Goal: Ask a question: Seek information or help from site administrators or community

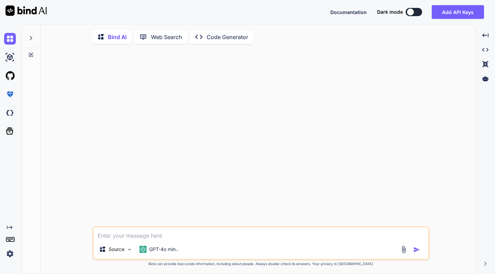
type textarea "h"
type textarea "x"
type textarea "he"
type textarea "x"
type textarea "hel"
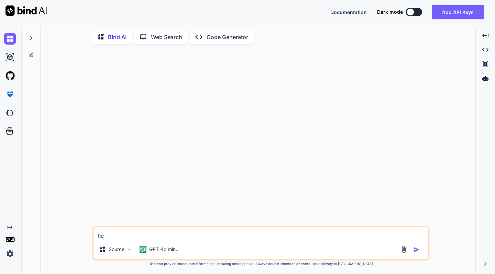
type textarea "x"
type textarea "help"
type textarea "x"
type textarea "help"
type textarea "x"
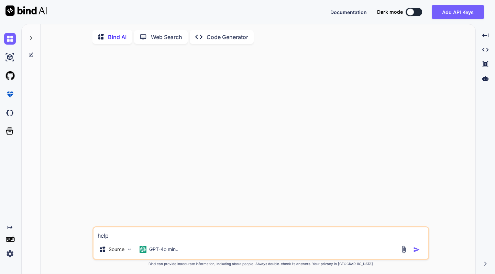
type textarea "help m"
type textarea "x"
type textarea "help me"
type textarea "x"
type textarea "help me"
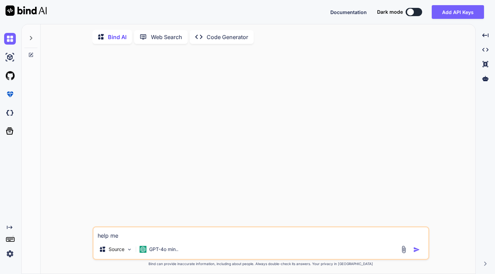
type textarea "x"
type textarea "help me c"
type textarea "x"
type textarea "help me cp"
type textarea "x"
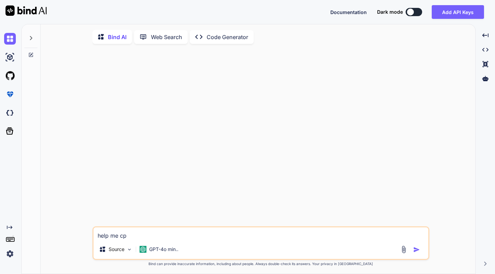
type textarea "help me cpr"
type textarea "x"
type textarea "help me cprr"
type textarea "x"
type textarea "help me cpr"
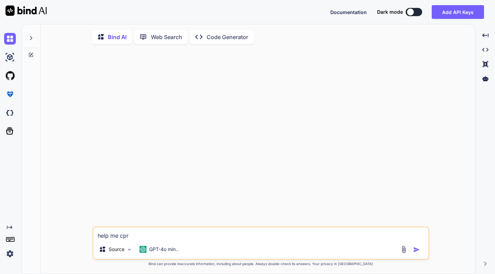
type textarea "x"
type textarea "help me cp"
type textarea "x"
type textarea "help me c"
type textarea "x"
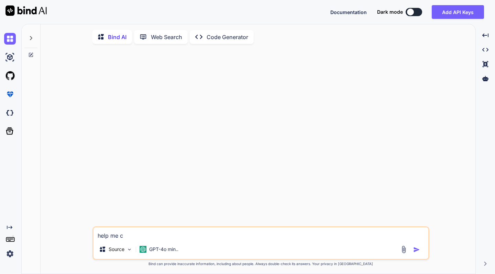
type textarea "help me co"
type textarea "x"
type textarea "help me cor"
type textarea "x"
type textarea "help me core"
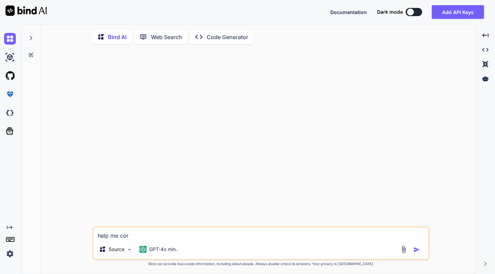
type textarea "x"
type textarea "help me cor"
type textarea "x"
type textarea "help me corr"
type textarea "x"
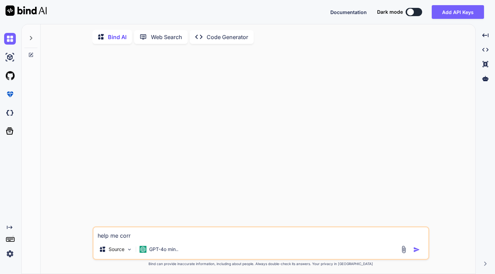
type textarea "help me corre"
type textarea "x"
type textarea "help me correc"
type textarea "x"
type textarea "help me correct"
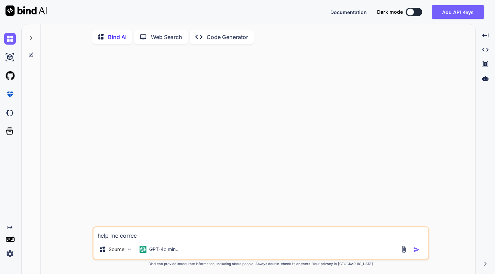
type textarea "x"
type textarea "help me correct"
type textarea "x"
type textarea "help me correct t"
type textarea "x"
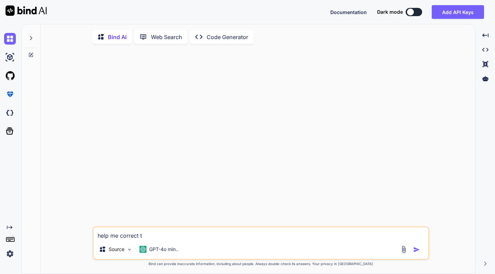
type textarea "help me correct th"
type textarea "x"
type textarea "help me correct ths"
type textarea "x"
type textarea "help me correct th"
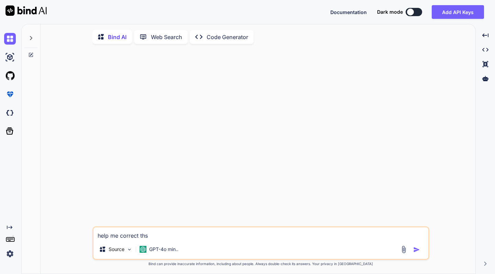
type textarea "x"
type textarea "help me correct thi"
type textarea "x"
type textarea "help me correct this"
type textarea "x"
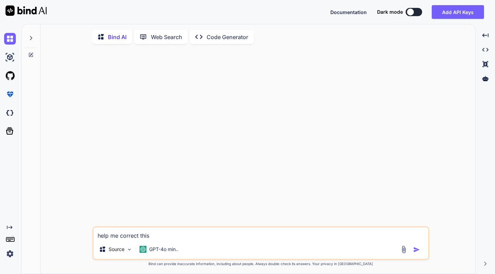
type textarea "help me correct this"
type textarea "x"
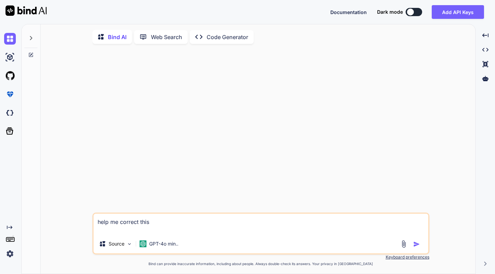
type textarea "help me correct this"
type textarea "x"
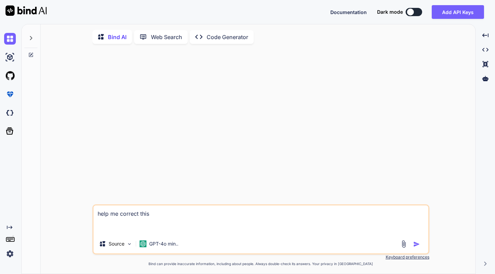
type textarea "help me correct this import tw from "@/lib/tailwind"; import Button from "@/src…"
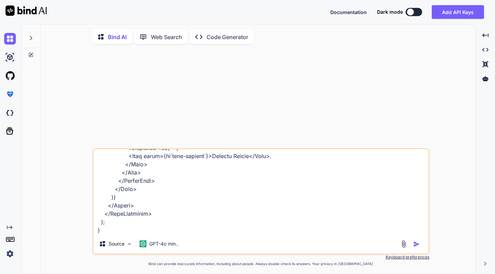
type textarea "x"
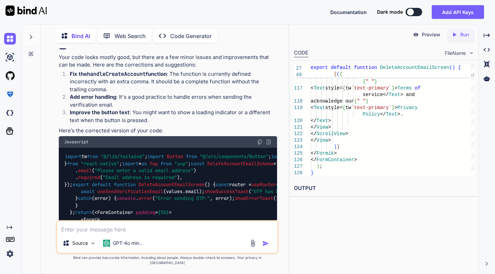
scroll to position [346, 0]
click at [259, 139] on img at bounding box center [259, 141] width 5 height 5
click at [102, 234] on textarea at bounding box center [167, 228] width 220 height 12
type textarea "b"
click at [95, 240] on div "b Source GPT-4o min.." at bounding box center [167, 237] width 222 height 34
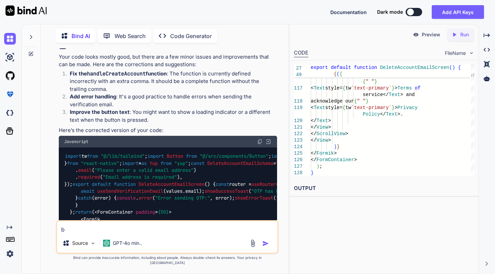
click at [69, 231] on textarea "b" at bounding box center [167, 228] width 220 height 12
click at [84, 234] on textarea at bounding box center [167, 228] width 220 height 12
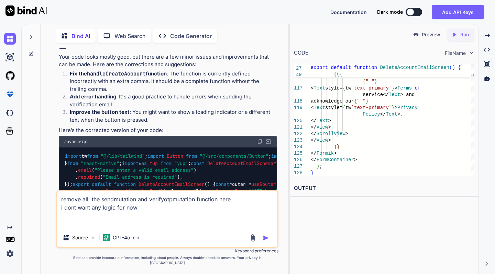
paste textarea "import tw from "@/lib/tailwind"; import Button from "@/src/components/Button"; …"
type textarea "remove all the sendmutation and verifyotpmutation function here i dont want any…"
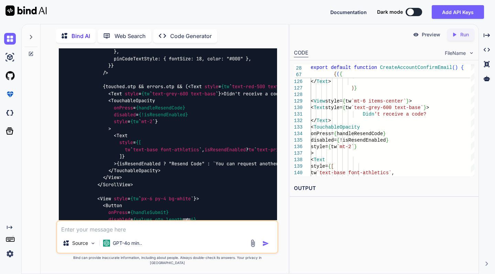
scroll to position [1918, 0]
click at [87, 234] on textarea at bounding box center [167, 228] width 220 height 12
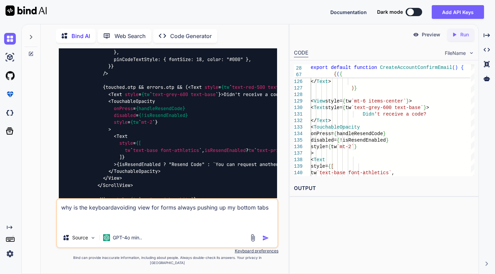
paste textarea "import tw from "@/lib/tailwind"; import { Tabs } from "expo-router"; import { I…"
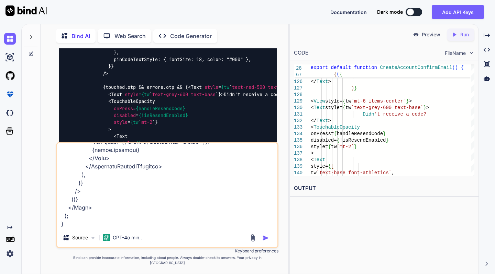
paste textarea "import TabRoot from "@/src/components/TabRoot"; export default function AppLayo…"
type textarea "why is the keyboardavoiding view for forms always pushing up my bottom tabs imp…"
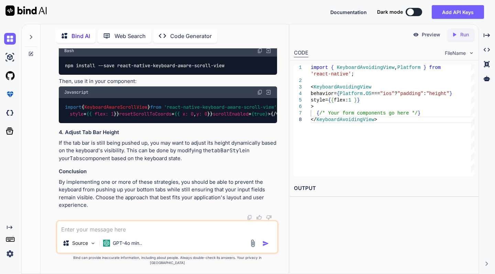
scroll to position [3960, 0]
click at [102, 234] on textarea at bounding box center [167, 228] width 220 height 12
type textarea "V"
paste textarea "import React, { ReactNode } from "react"; import { KeyboardAvoidingView, Platfo…"
type textarea "import React, { ReactNode } from "react"; import { KeyboardAvoidingView, Platfo…"
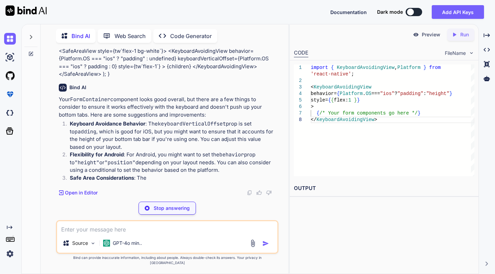
scroll to position [4117, 0]
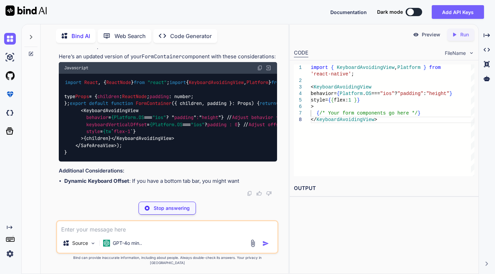
scroll to position [4157, 0]
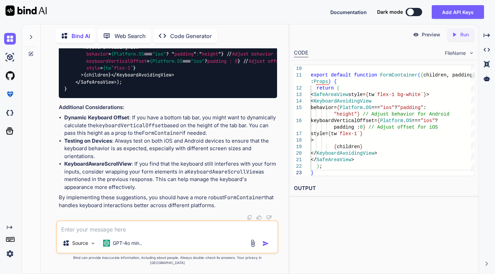
click at [261, 7] on img at bounding box center [259, 4] width 5 height 5
click at [125, 234] on textarea at bounding box center [167, 228] width 220 height 12
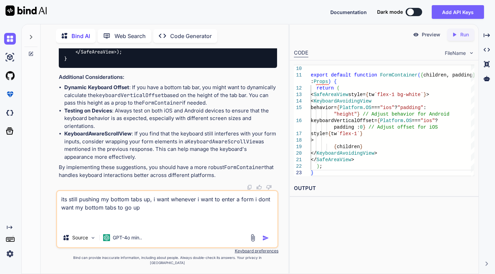
paste textarea "import tw from "@/lib/tailwind"; import { Tabs } from "expo-router"; import { I…"
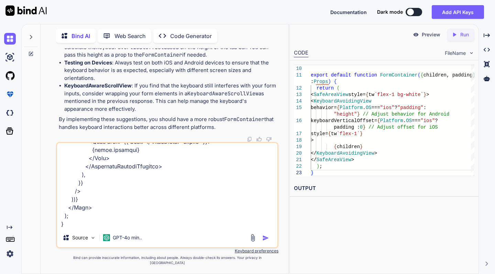
click at [97, 228] on textarea at bounding box center [167, 185] width 220 height 85
paste textarea "// import React, { ReactNode } from "react"; // import { KeyboardAvoidingView, …"
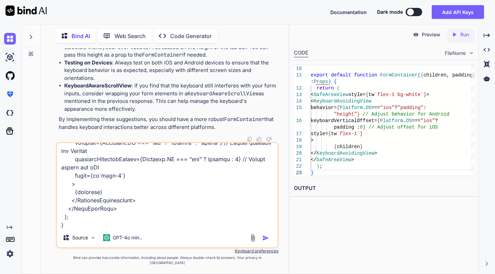
scroll to position [1147, 0]
click at [74, 228] on textarea at bounding box center [167, 185] width 220 height 85
click at [66, 228] on textarea at bounding box center [167, 185] width 220 height 85
paste textarea "// import { // DarkTheme, // DefaultTheme, // ThemeProvider, // } from "@react-…"
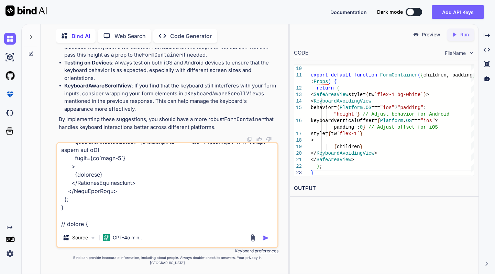
scroll to position [1954, 0]
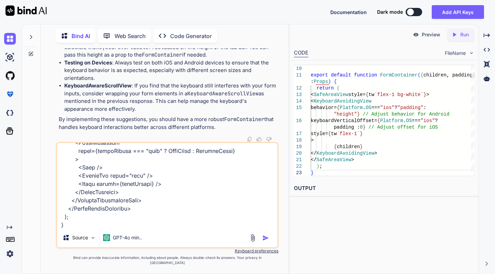
type textarea "its still pushing my bottom tabs up, i want whenever i want to enter a form i d…"
click at [264, 242] on img "button" at bounding box center [265, 238] width 7 height 7
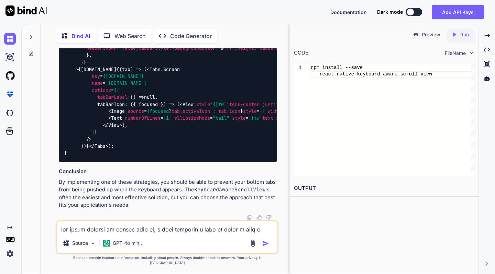
scroll to position [5705, 0]
click at [71, 234] on textarea at bounding box center [167, 228] width 220 height 12
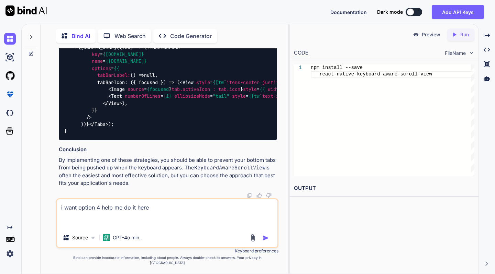
scroll to position [5978, 0]
paste textarea "import tw from "@/lib/tailwind"; import { Tabs } from "expo-router"; import { I…"
type textarea "i want option 4 help me do it here import tw from "@/lib/tailwind"; import { Ta…"
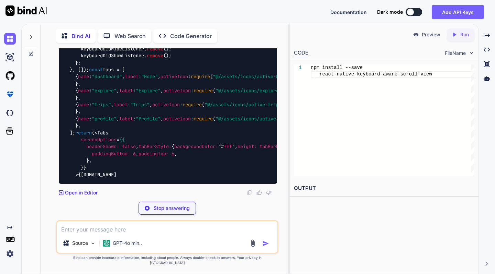
scroll to position [6374, 0]
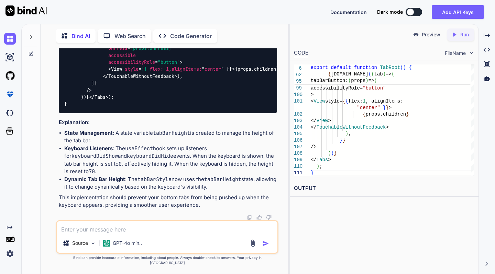
click at [99, 230] on textarea at bounding box center [167, 228] width 220 height 12
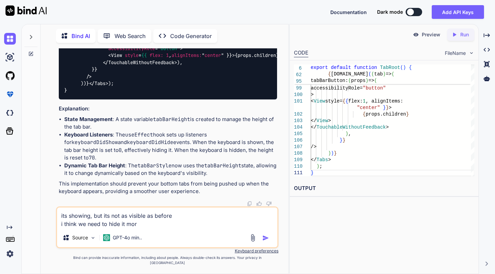
type textarea "its showing, but its not as visible as before i think we need to hide it more"
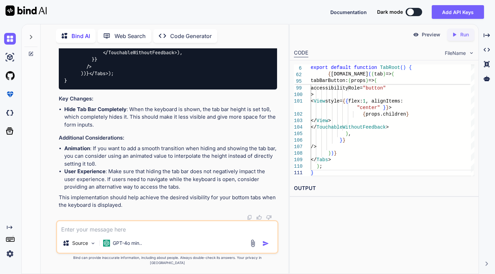
scroll to position [7400, 0]
